Goal: Information Seeking & Learning: Learn about a topic

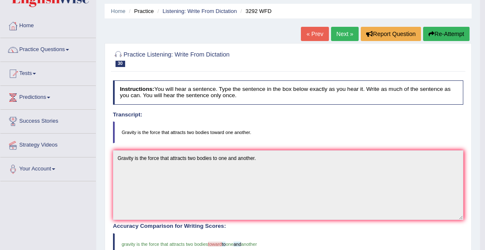
scroll to position [27, 0]
click at [342, 33] on link "Next »" at bounding box center [345, 34] width 28 height 14
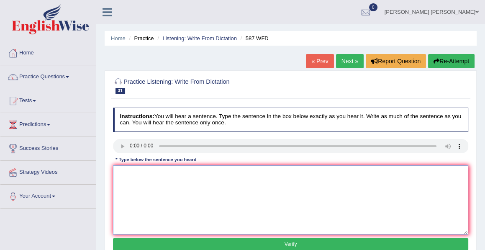
click at [126, 170] on textarea at bounding box center [291, 199] width 356 height 69
click at [214, 174] on textarea "The staff is cleaning the room for tommorow morning meeting." at bounding box center [291, 199] width 356 height 69
click at [231, 173] on textarea "The staff is cleaning the room for tomorrow morning meeting." at bounding box center [291, 199] width 356 height 69
type textarea "The staff is cleaning the room for tomorrow morning's meeting."
click at [293, 242] on button "Verify" at bounding box center [291, 244] width 356 height 12
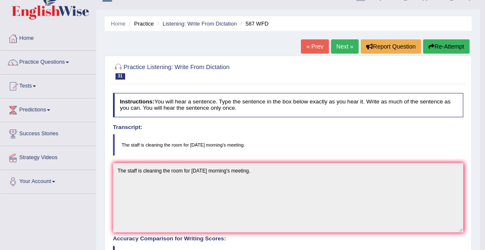
scroll to position [15, 0]
click at [342, 45] on link "Next »" at bounding box center [345, 46] width 28 height 14
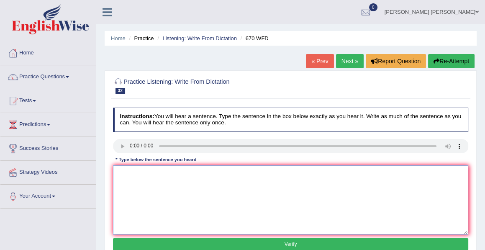
click at [127, 174] on textarea at bounding box center [291, 199] width 356 height 69
click at [119, 172] on textarea "student can find the news of climate change." at bounding box center [291, 199] width 356 height 69
click at [134, 174] on textarea "Student can find the news of climate change." at bounding box center [291, 199] width 356 height 69
type textarea "Students can find the news of climate change."
click at [287, 245] on button "Verify" at bounding box center [291, 244] width 356 height 12
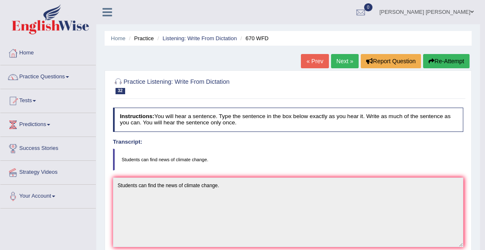
click at [341, 58] on link "Next »" at bounding box center [345, 61] width 28 height 14
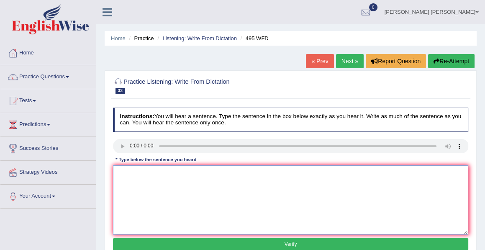
click at [123, 172] on textarea at bounding box center [291, 199] width 356 height 69
click at [120, 173] on textarea "stu must wear protective cloth provided in labrotery" at bounding box center [291, 199] width 356 height 69
click at [124, 173] on textarea "Stu must wear protective cloth provided in labrotery" at bounding box center [291, 199] width 356 height 69
click at [234, 172] on textarea "Students must wear protective cloth provided in labrotery" at bounding box center [291, 199] width 356 height 69
click at [237, 173] on textarea "Students must wear protective cloth provided in labrotery" at bounding box center [291, 199] width 356 height 69
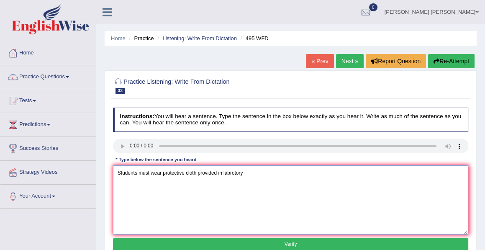
click at [245, 173] on textarea "Students must wear protective cloth provided in labrotory" at bounding box center [291, 199] width 356 height 69
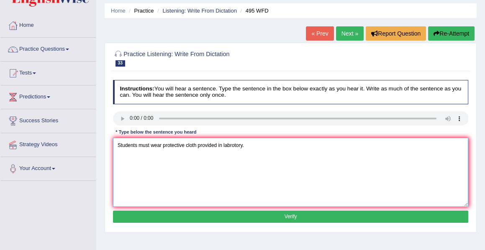
scroll to position [28, 0]
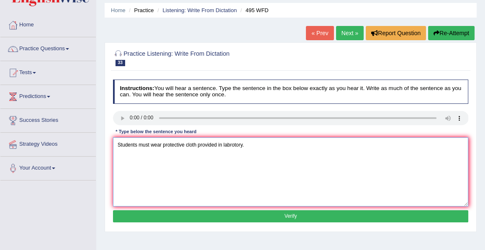
type textarea "Students must wear protective cloth provided in labrotory."
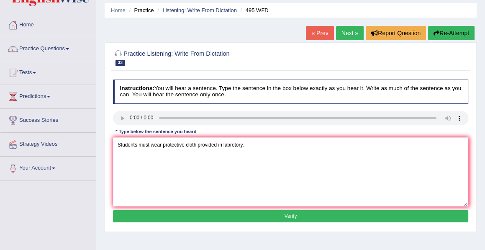
click at [293, 217] on button "Verify" at bounding box center [291, 216] width 356 height 12
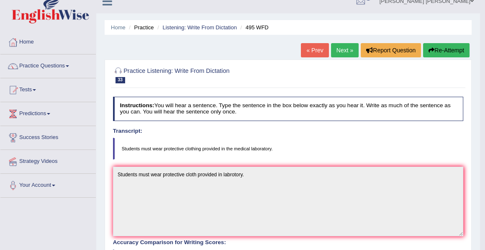
scroll to position [0, 0]
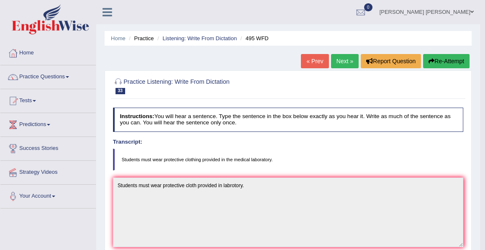
click at [442, 61] on button "Re-Attempt" at bounding box center [446, 61] width 46 height 14
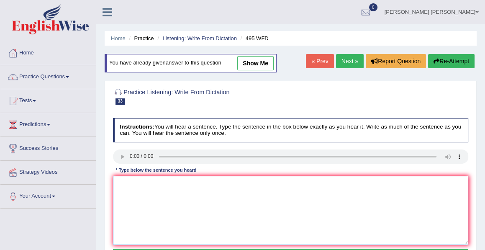
click at [121, 183] on textarea at bounding box center [291, 210] width 356 height 69
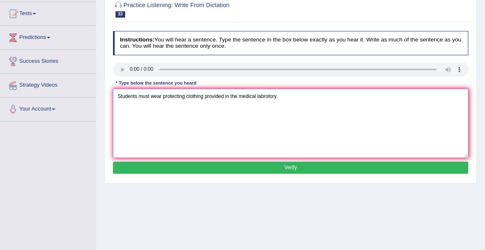
scroll to position [87, 0]
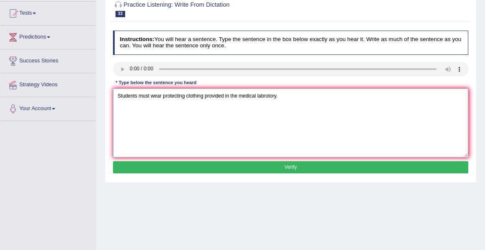
type textarea "Students must wear protecting clothing provided in the medical labrotory."
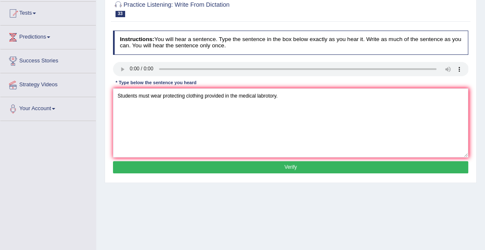
click at [288, 167] on button "Verify" at bounding box center [291, 167] width 356 height 12
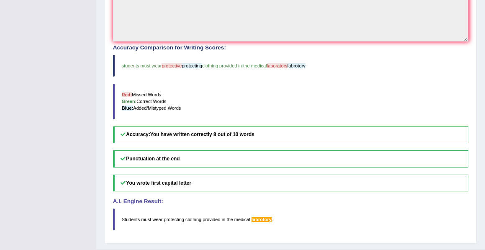
scroll to position [0, 0]
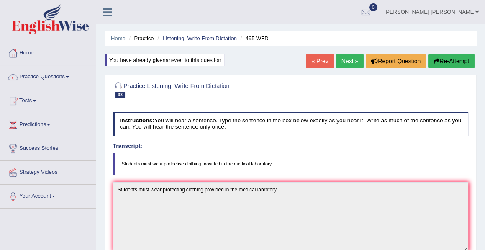
click at [352, 65] on link "Next »" at bounding box center [350, 61] width 28 height 14
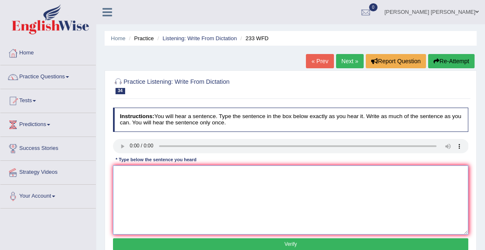
click at [128, 179] on textarea at bounding box center [291, 199] width 356 height 69
click at [199, 172] on textarea "Parents talk to children tend to simplyfy" at bounding box center [291, 199] width 356 height 69
click at [203, 174] on textarea "Parents talk to children tend to simplify" at bounding box center [291, 199] width 356 height 69
click at [178, 173] on textarea "Parents talk to children tend to simplify." at bounding box center [291, 199] width 356 height 69
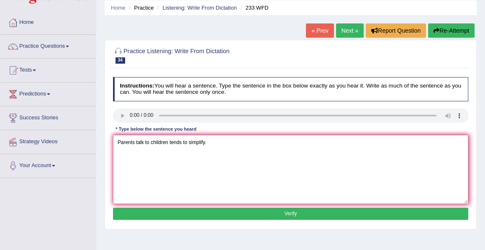
scroll to position [31, 0]
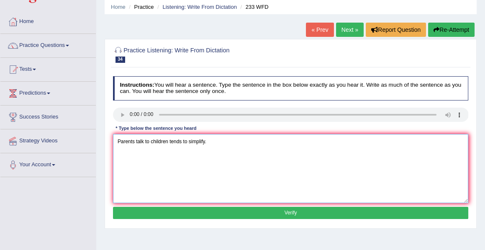
type textarea "Parents talk to children tends to simplify."
click at [294, 210] on button "Verify" at bounding box center [291, 213] width 356 height 12
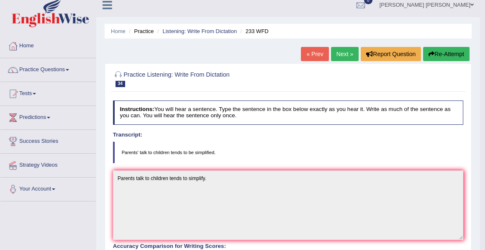
scroll to position [0, 0]
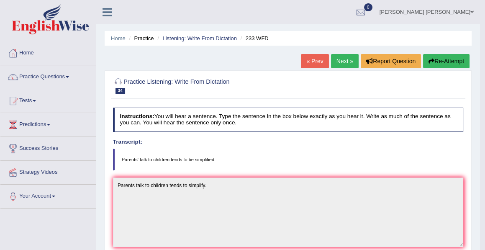
click at [27, 51] on link "Home" at bounding box center [47, 51] width 95 height 21
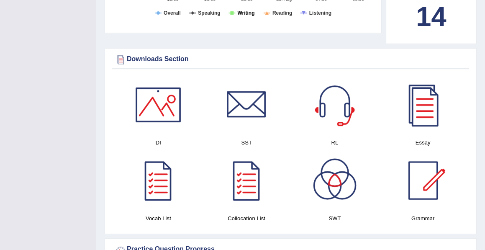
scroll to position [393, 0]
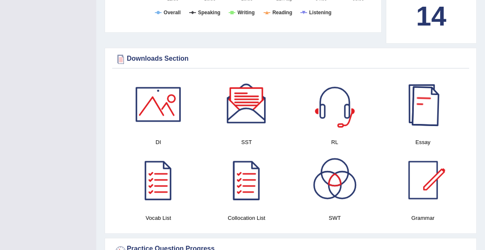
click at [423, 98] on div at bounding box center [423, 104] width 59 height 59
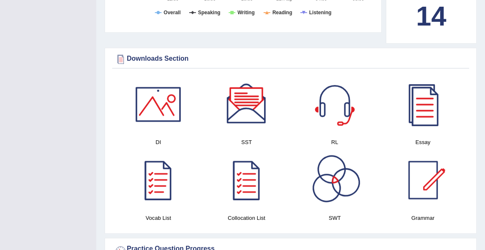
click at [164, 173] on div at bounding box center [158, 180] width 59 height 59
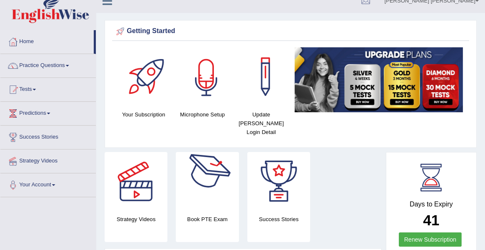
scroll to position [0, 0]
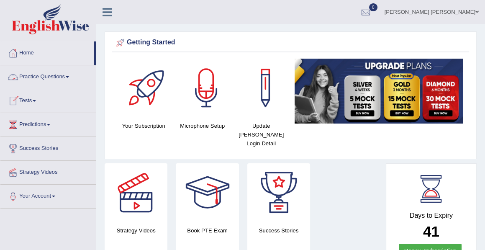
click at [57, 77] on link "Practice Questions" at bounding box center [47, 75] width 95 height 21
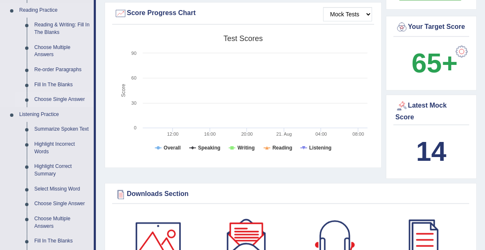
scroll to position [258, 0]
click at [58, 144] on link "Highlight Incorrect Words" at bounding box center [62, 147] width 63 height 22
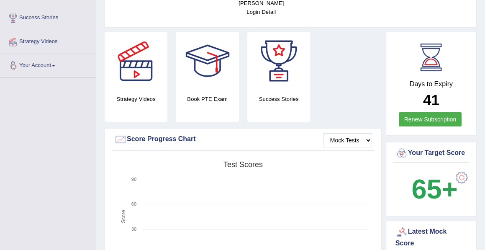
scroll to position [217, 0]
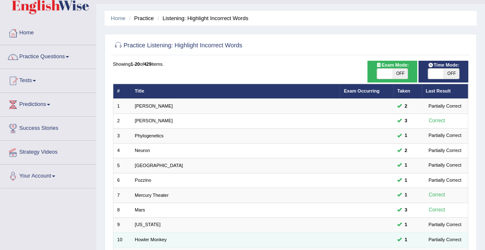
scroll to position [21, 0]
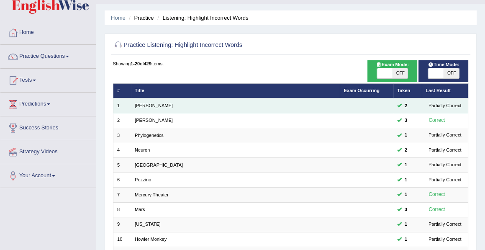
click at [140, 108] on td "[PERSON_NAME]" at bounding box center [235, 105] width 209 height 15
click at [143, 105] on link "[PERSON_NAME]" at bounding box center [154, 105] width 38 height 5
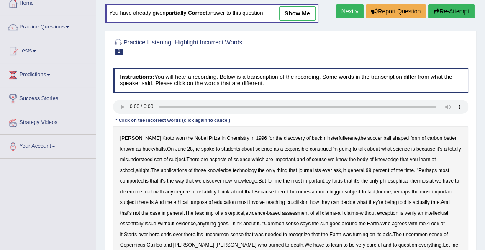
scroll to position [50, 0]
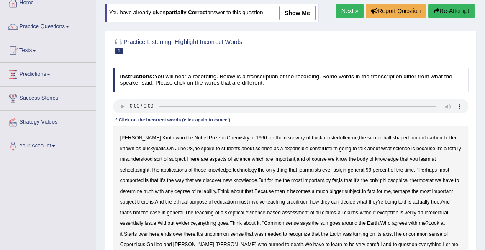
click at [285, 148] on b "expansible" at bounding box center [297, 149] width 24 height 6
click at [318, 159] on b "course" at bounding box center [319, 159] width 15 height 6
click at [134, 181] on b "comported" at bounding box center [131, 180] width 23 height 6
click at [427, 181] on b "thermostat" at bounding box center [421, 180] width 23 height 6
click at [308, 201] on b "crucifixion" at bounding box center [297, 202] width 22 height 6
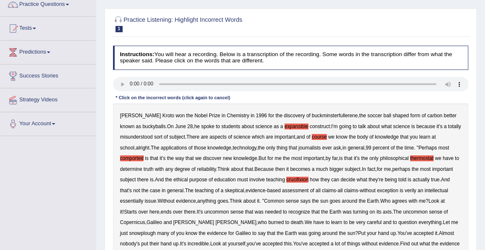
scroll to position [77, 0]
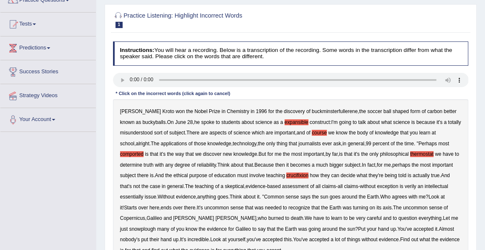
click at [416, 183] on b "verily" at bounding box center [411, 186] width 12 height 6
click at [138, 228] on b "snowplough" at bounding box center [142, 229] width 26 height 6
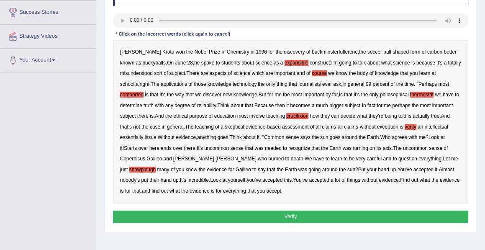
scroll to position [137, 0]
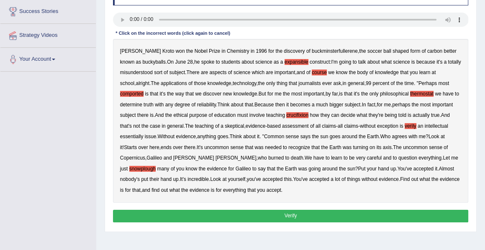
click at [297, 215] on button "Verify" at bounding box center [291, 216] width 356 height 12
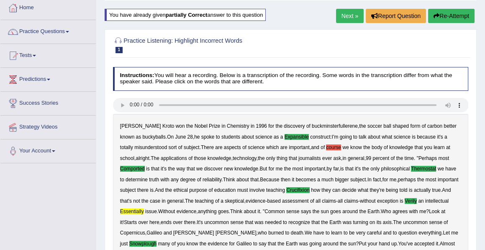
scroll to position [0, 0]
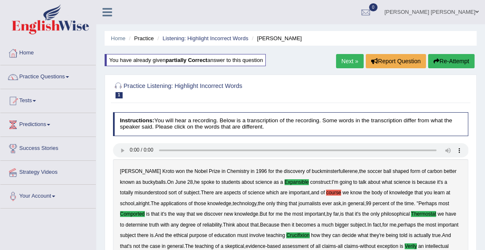
click at [346, 60] on link "Next »" at bounding box center [350, 61] width 28 height 14
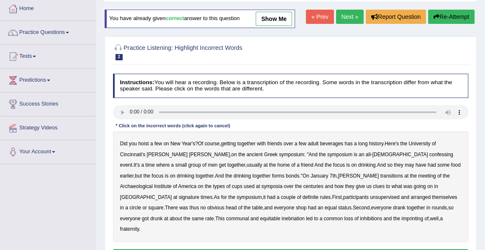
scroll to position [45, 0]
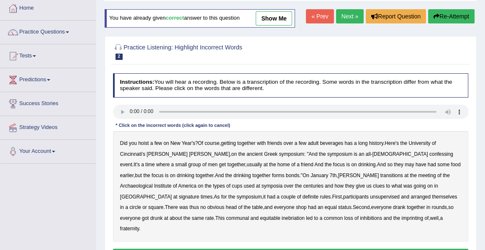
click at [429, 153] on b "confessing" at bounding box center [441, 154] width 24 height 6
click at [199, 194] on b "signature" at bounding box center [189, 197] width 21 height 6
click at [370, 195] on b "unsupervised" at bounding box center [385, 197] width 30 height 6
click at [296, 207] on b "shop" at bounding box center [301, 207] width 11 height 6
click at [401, 216] on b "imprinting" at bounding box center [412, 218] width 22 height 6
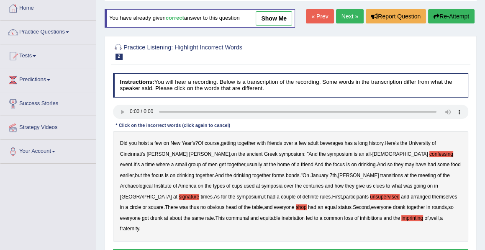
click at [290, 249] on button "Verify" at bounding box center [291, 255] width 356 height 12
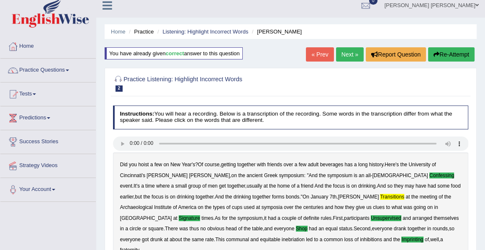
scroll to position [0, 0]
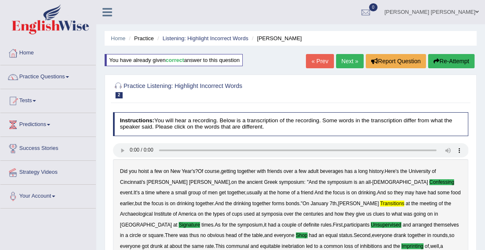
click at [346, 63] on link "Next »" at bounding box center [350, 61] width 28 height 14
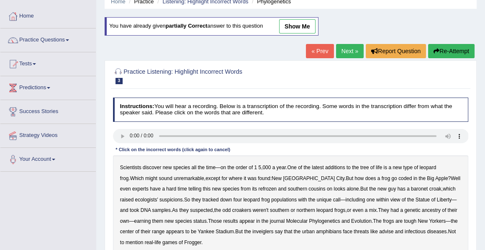
scroll to position [37, 0]
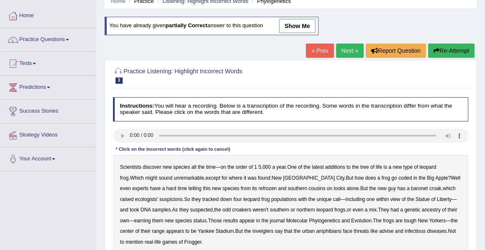
click at [398, 177] on b "coded" at bounding box center [404, 178] width 13 height 6
click at [259, 188] on b "refrozen" at bounding box center [268, 188] width 18 height 6
click at [252, 229] on b "inveiglers" at bounding box center [262, 231] width 21 height 6
click at [316, 232] on b "amphibians" at bounding box center [329, 231] width 26 height 6
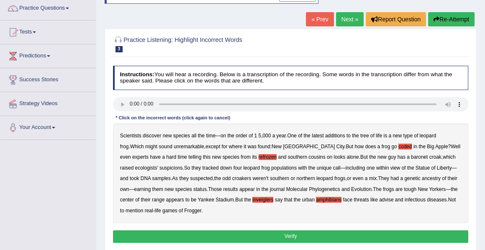
scroll to position [69, 0]
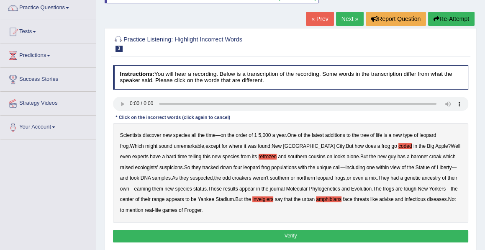
click at [292, 234] on button "Verify" at bounding box center [291, 236] width 356 height 12
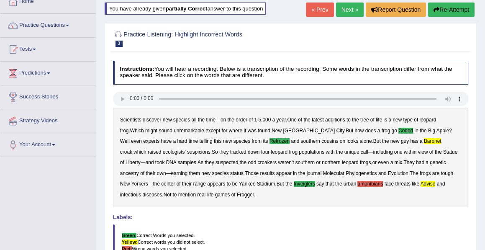
scroll to position [50, 0]
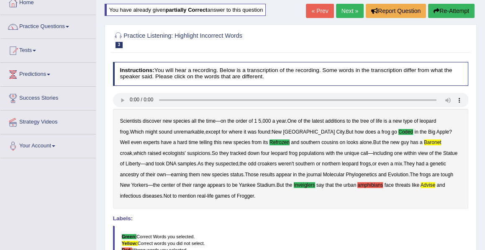
click at [340, 11] on link "Next »" at bounding box center [350, 11] width 28 height 14
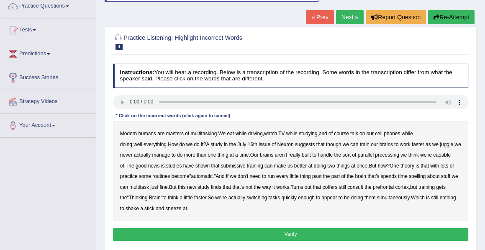
scroll to position [85, 0]
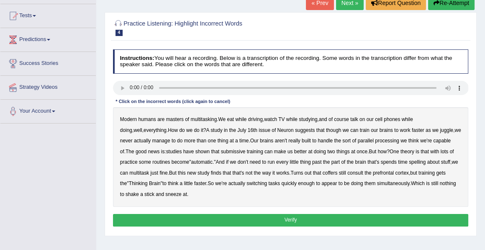
click at [223, 152] on b "submissive" at bounding box center [233, 152] width 25 height 6
click at [323, 172] on b "coffers" at bounding box center [330, 173] width 15 height 6
click at [296, 219] on button "Verify" at bounding box center [291, 220] width 356 height 12
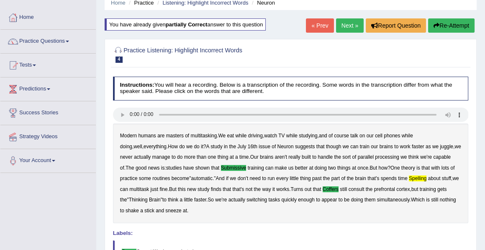
scroll to position [0, 0]
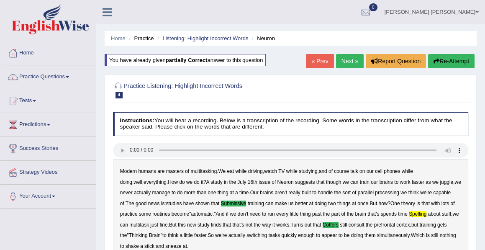
click at [344, 64] on link "Next »" at bounding box center [350, 61] width 28 height 14
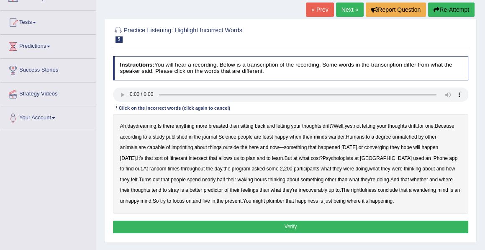
scroll to position [78, 0]
click at [226, 126] on b "breasted" at bounding box center [217, 126] width 19 height 6
click at [185, 146] on b "imprinting" at bounding box center [183, 147] width 22 height 6
click at [389, 146] on b "converging" at bounding box center [377, 147] width 24 height 6
click at [310, 188] on b "irrecoverably" at bounding box center [313, 190] width 28 height 6
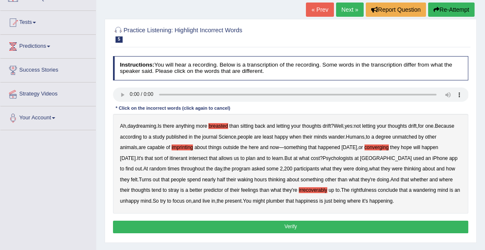
click at [352, 190] on b "rightfulness" at bounding box center [364, 190] width 26 height 6
click at [281, 198] on b "plumber" at bounding box center [275, 201] width 18 height 6
click at [292, 224] on button "Verify" at bounding box center [291, 227] width 356 height 12
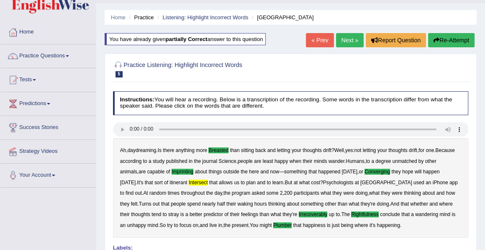
scroll to position [0, 0]
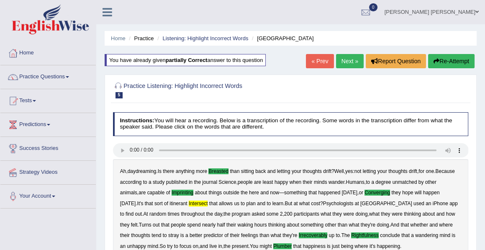
click at [345, 60] on link "Next »" at bounding box center [350, 61] width 28 height 14
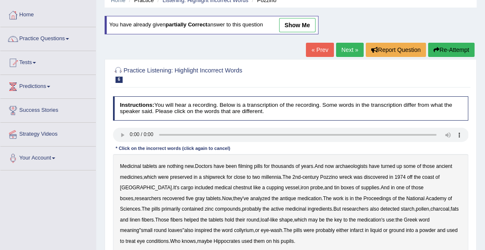
scroll to position [49, 0]
